Goal: Task Accomplishment & Management: Use online tool/utility

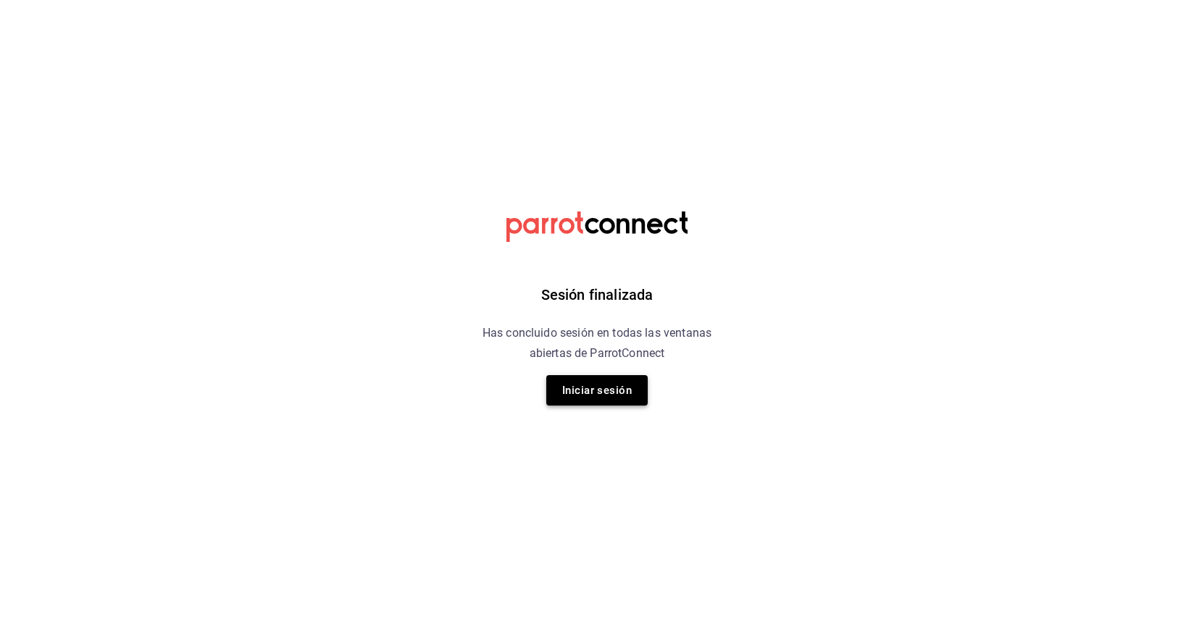
click at [596, 388] on button "Iniciar sesión" at bounding box center [596, 390] width 101 height 30
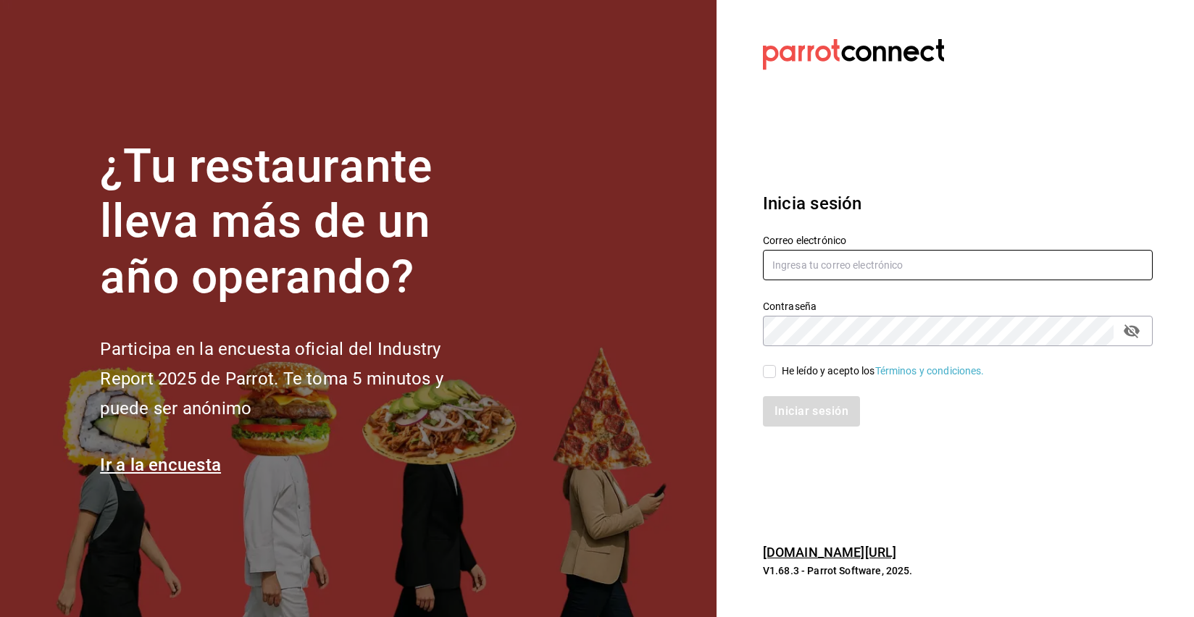
type input "cohr1984@gmail.com"
click at [773, 376] on input "He leído y acepto los Términos y condiciones." at bounding box center [769, 371] width 13 height 13
checkbox input "true"
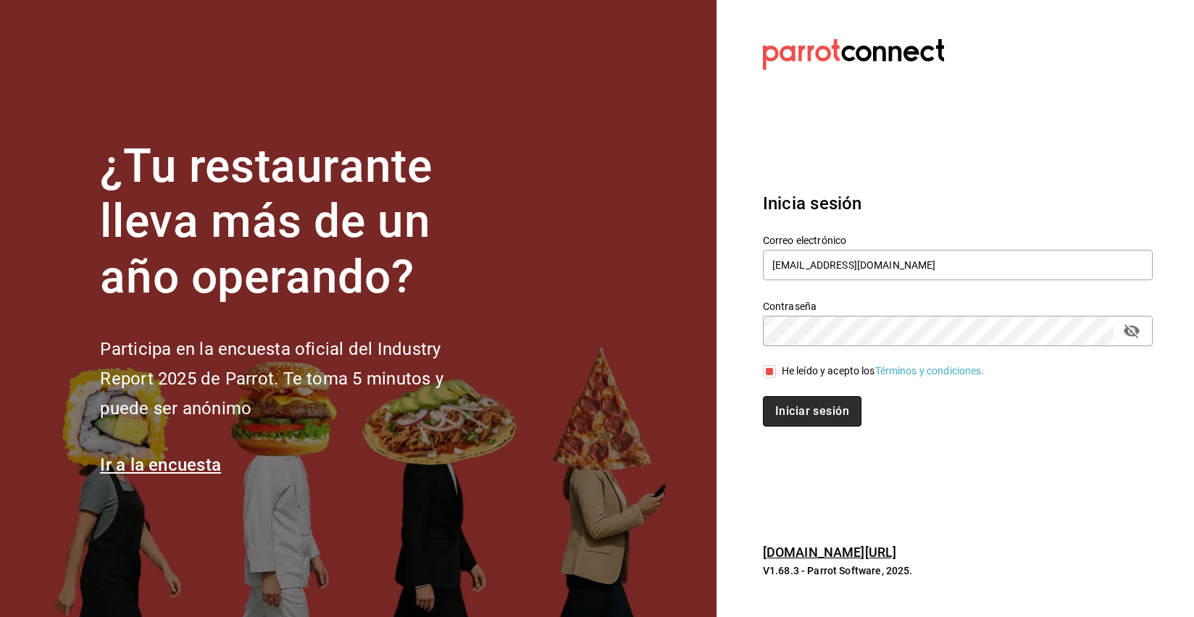
click at [806, 415] on button "Iniciar sesión" at bounding box center [812, 411] width 99 height 30
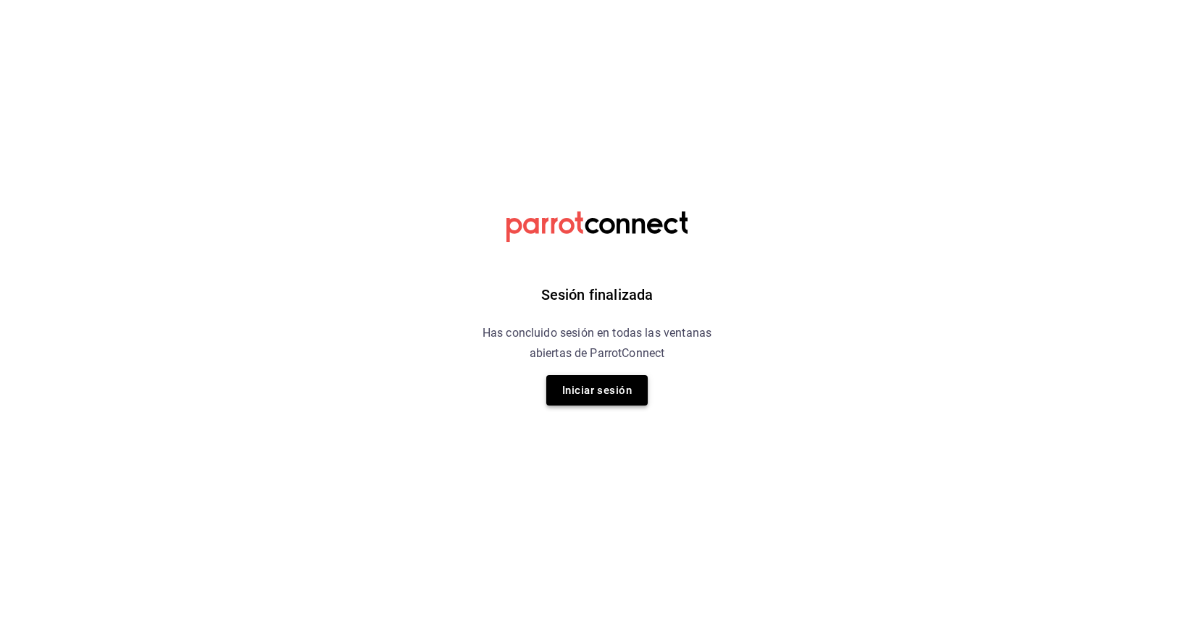
click at [575, 405] on button "Iniciar sesión" at bounding box center [596, 390] width 101 height 30
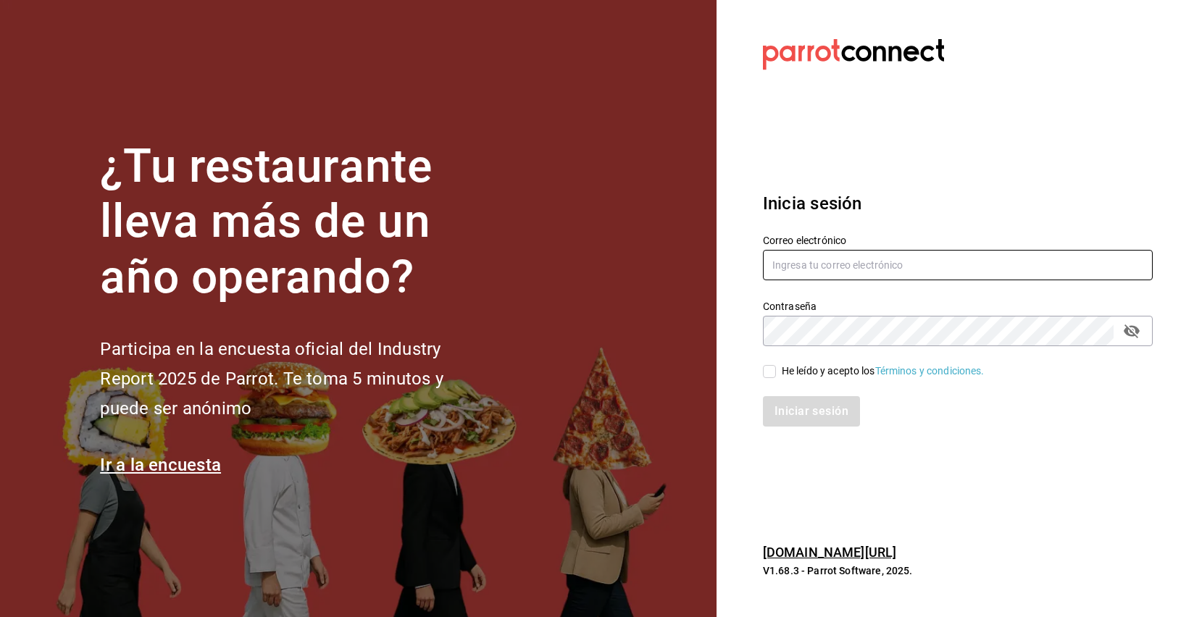
type input "cohr1984@gmail.com"
click at [775, 378] on label "He leído y acepto los Términos y condiciones." at bounding box center [874, 371] width 222 height 15
click at [775, 378] on input "He leído y acepto los Términos y condiciones." at bounding box center [769, 371] width 13 height 13
checkbox input "true"
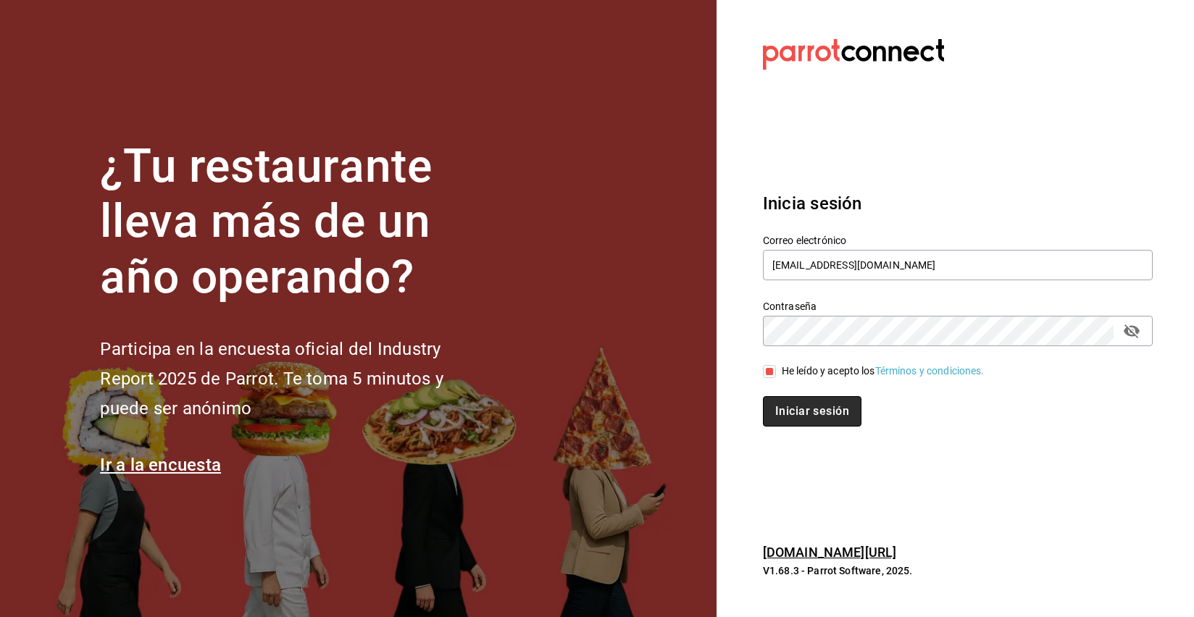
click at [800, 408] on button "Iniciar sesión" at bounding box center [812, 411] width 99 height 30
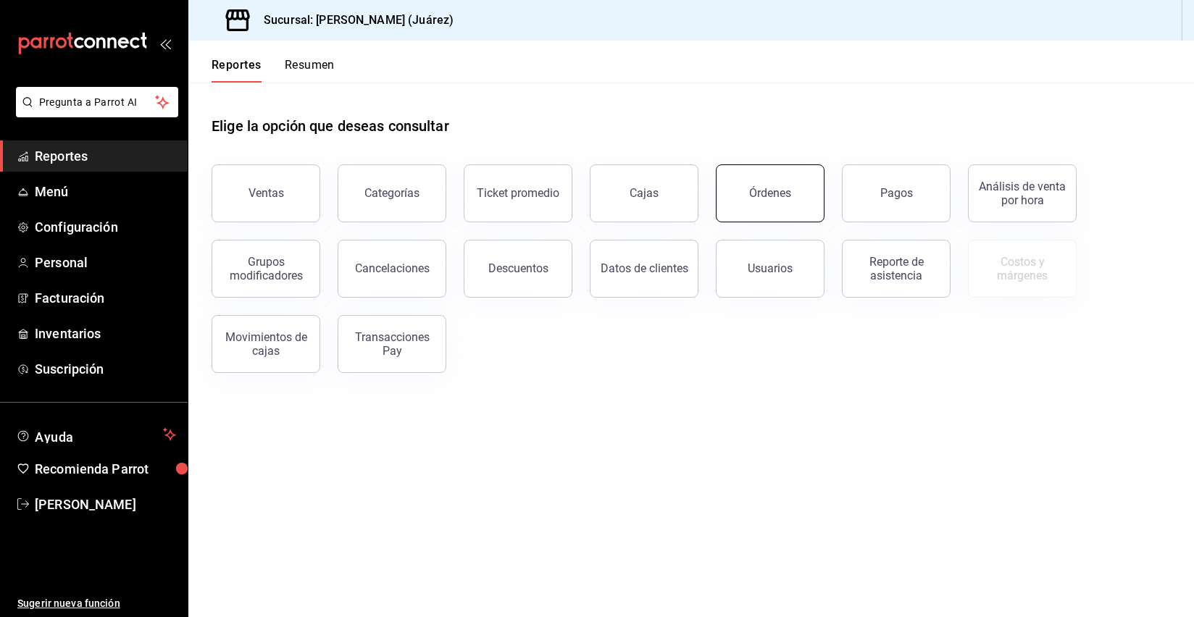
click at [804, 217] on button "Órdenes" at bounding box center [770, 194] width 109 height 58
